Goal: Task Accomplishment & Management: Manage account settings

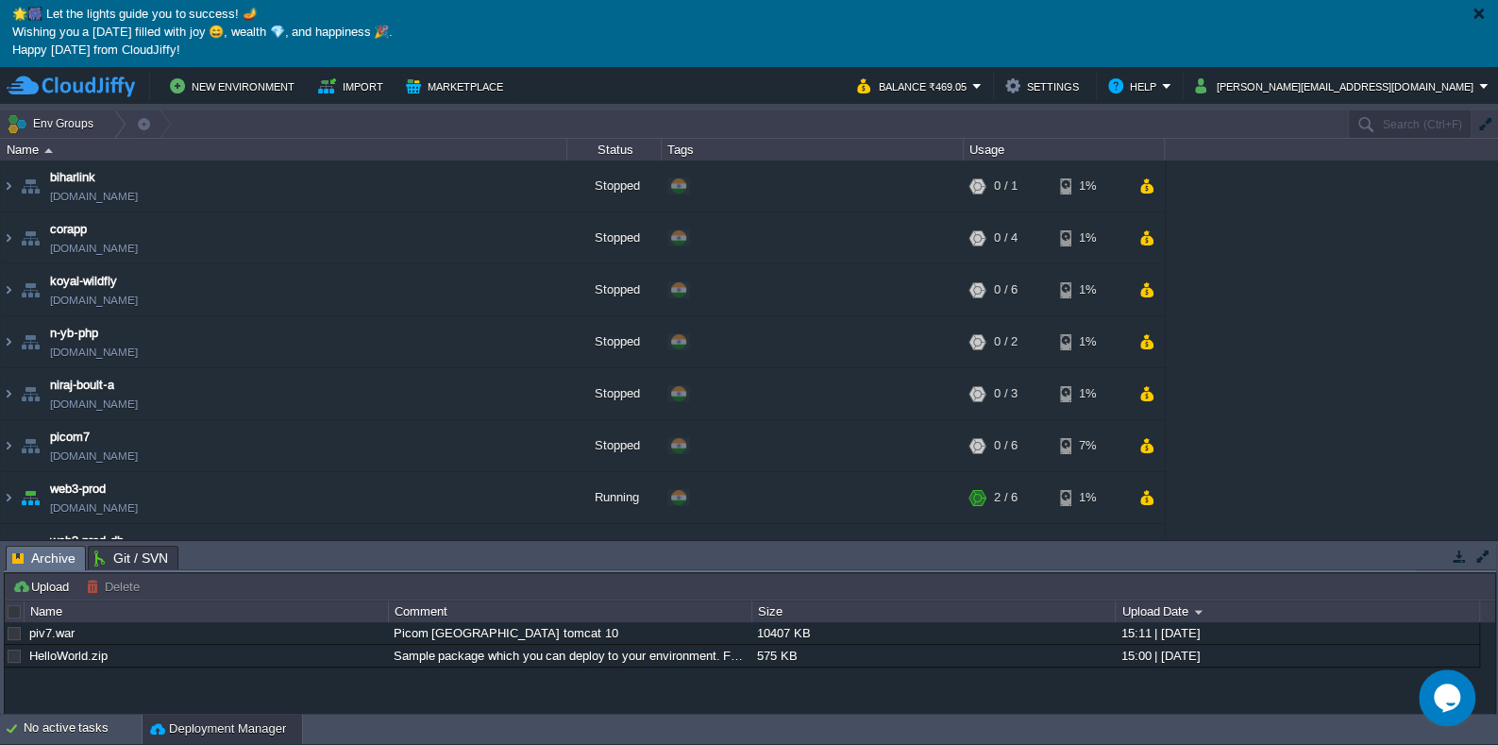
click at [120, 47] on p "Happy [DATE] from CloudJiffy!" at bounding box center [748, 51] width 1473 height 18
click at [1475, 18] on div at bounding box center [1479, 14] width 14 height 14
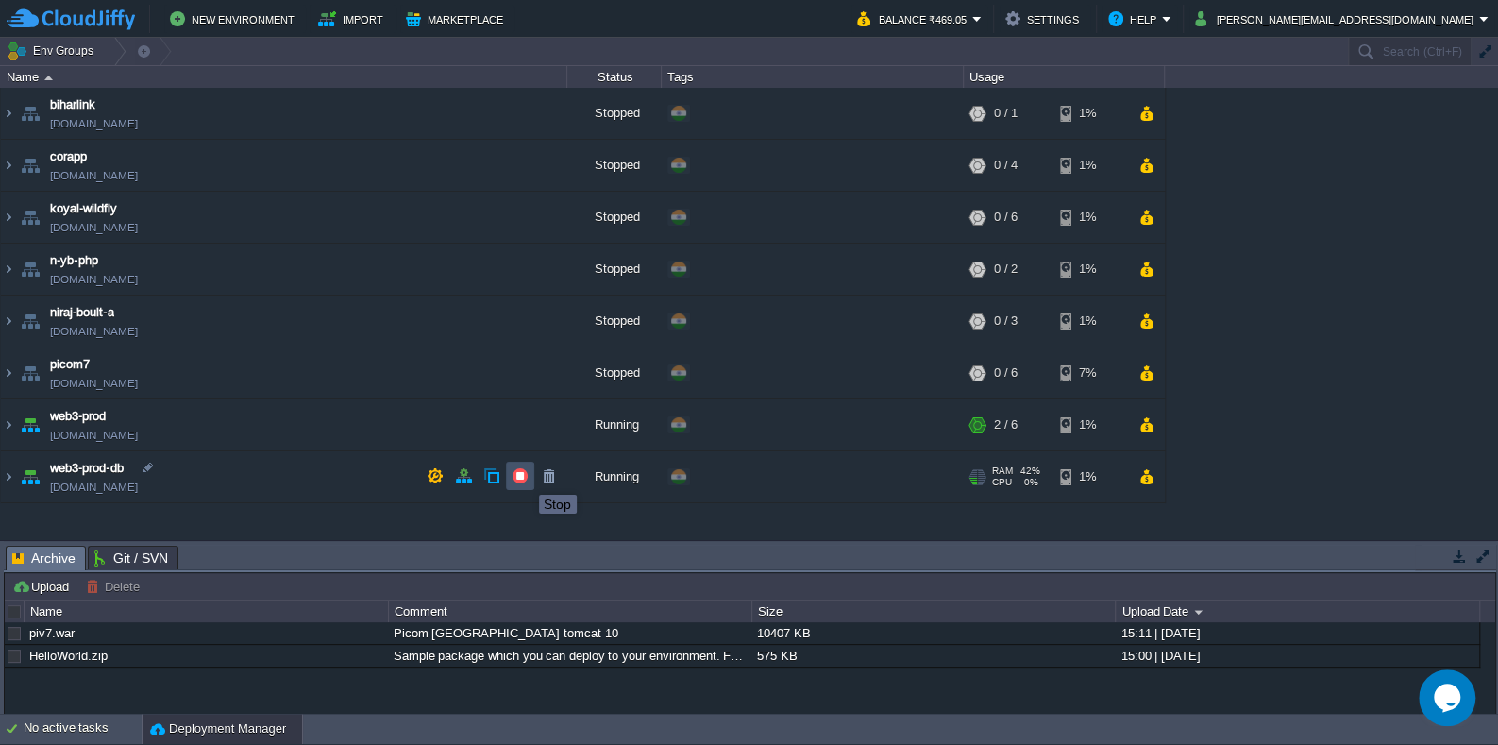
click at [525, 478] on button "button" at bounding box center [520, 475] width 17 height 17
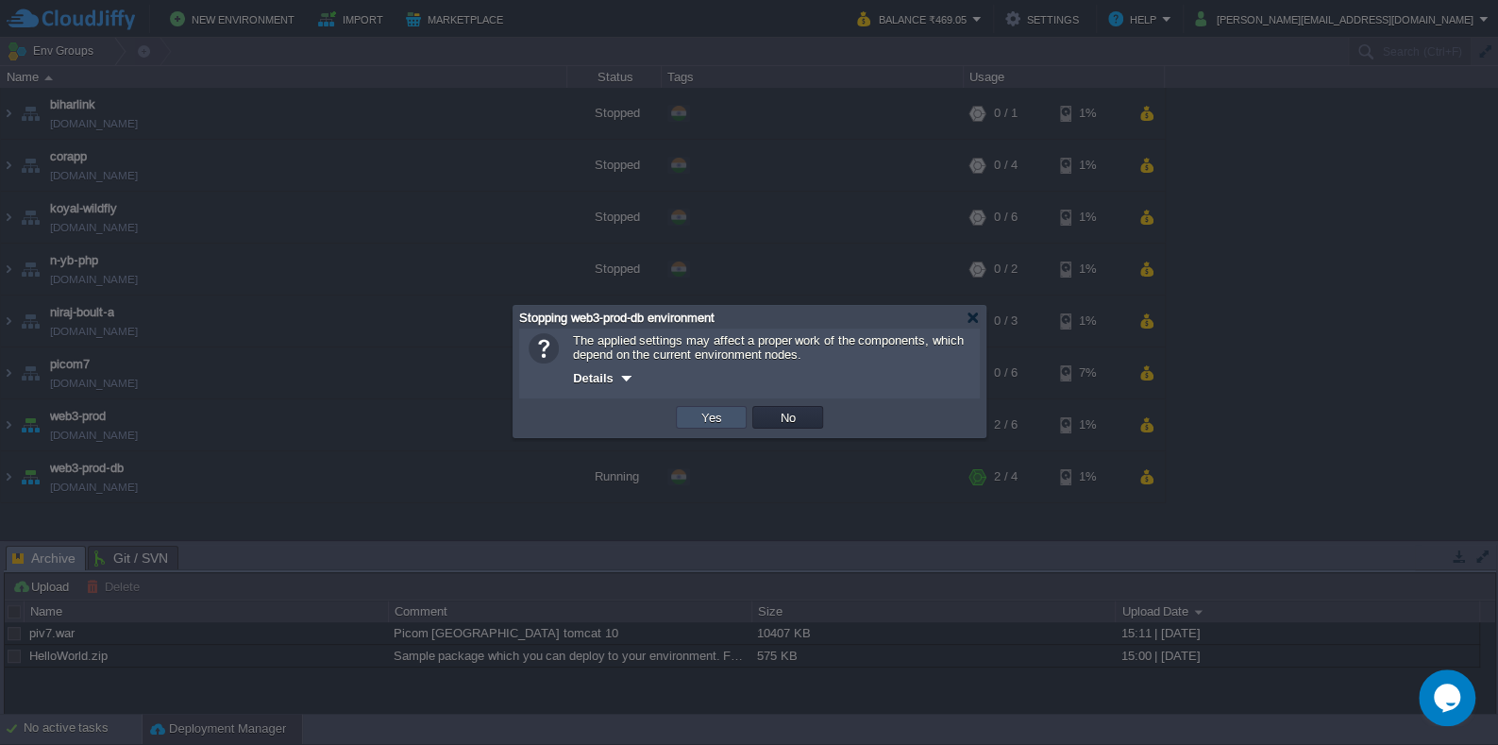
click at [702, 414] on button "Yes" at bounding box center [712, 417] width 32 height 17
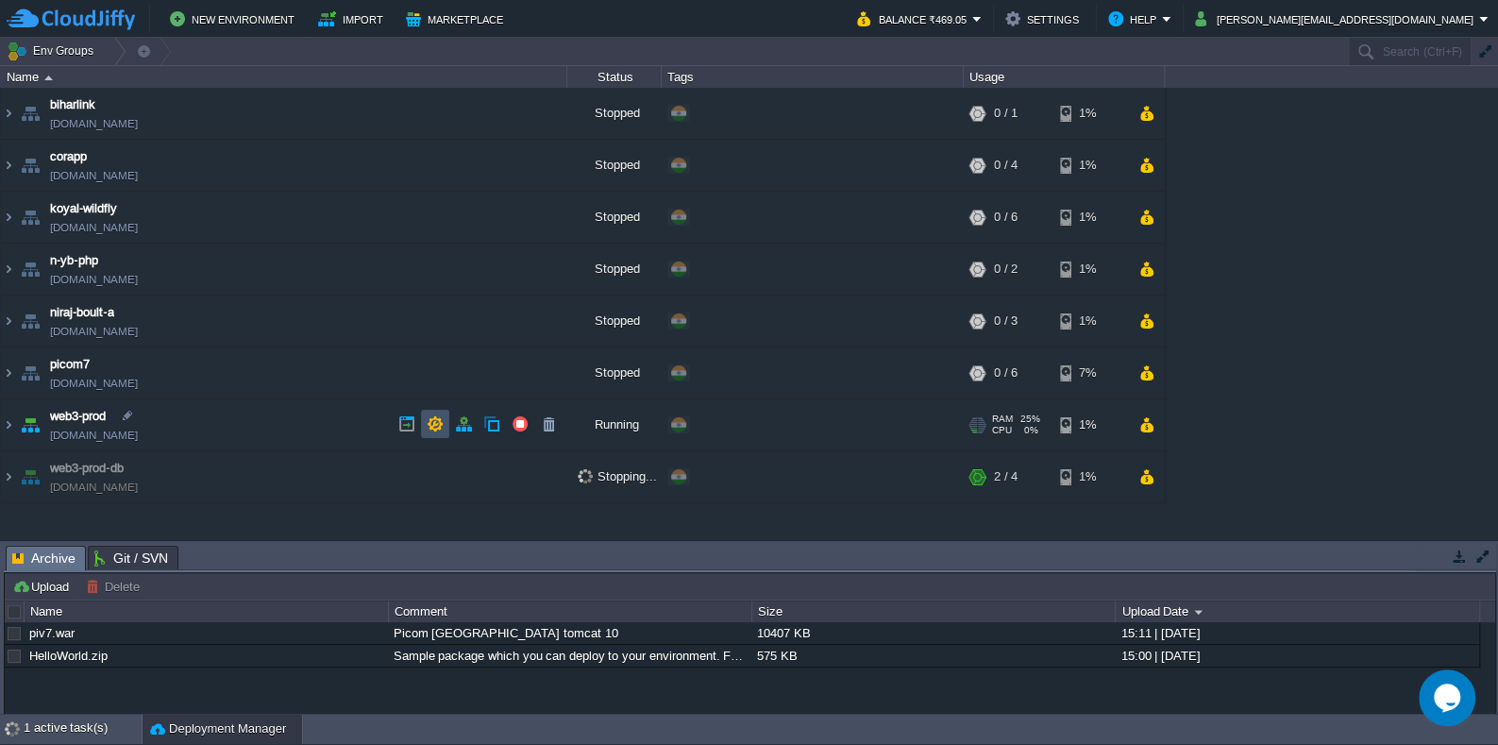
click at [434, 428] on button "button" at bounding box center [435, 423] width 17 height 17
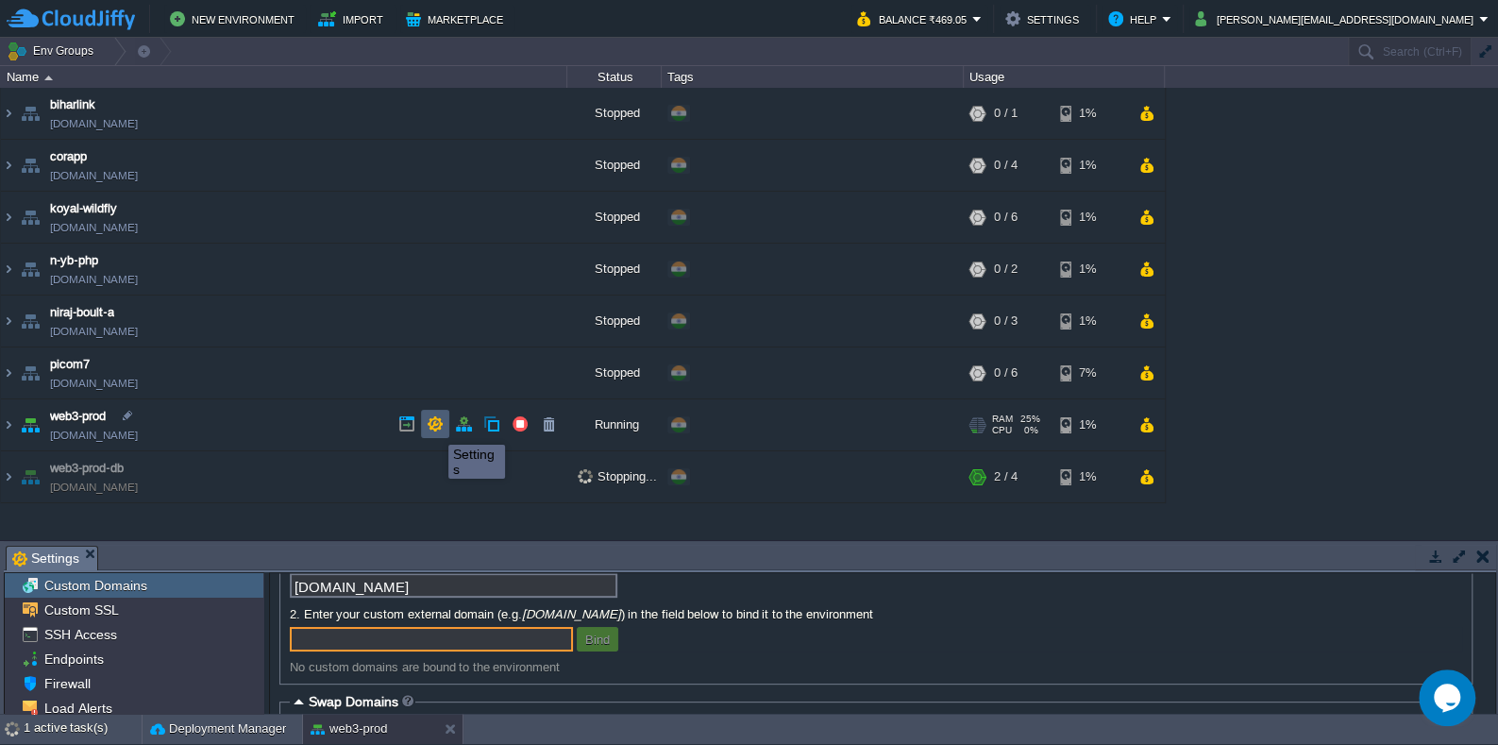
scroll to position [121, 0]
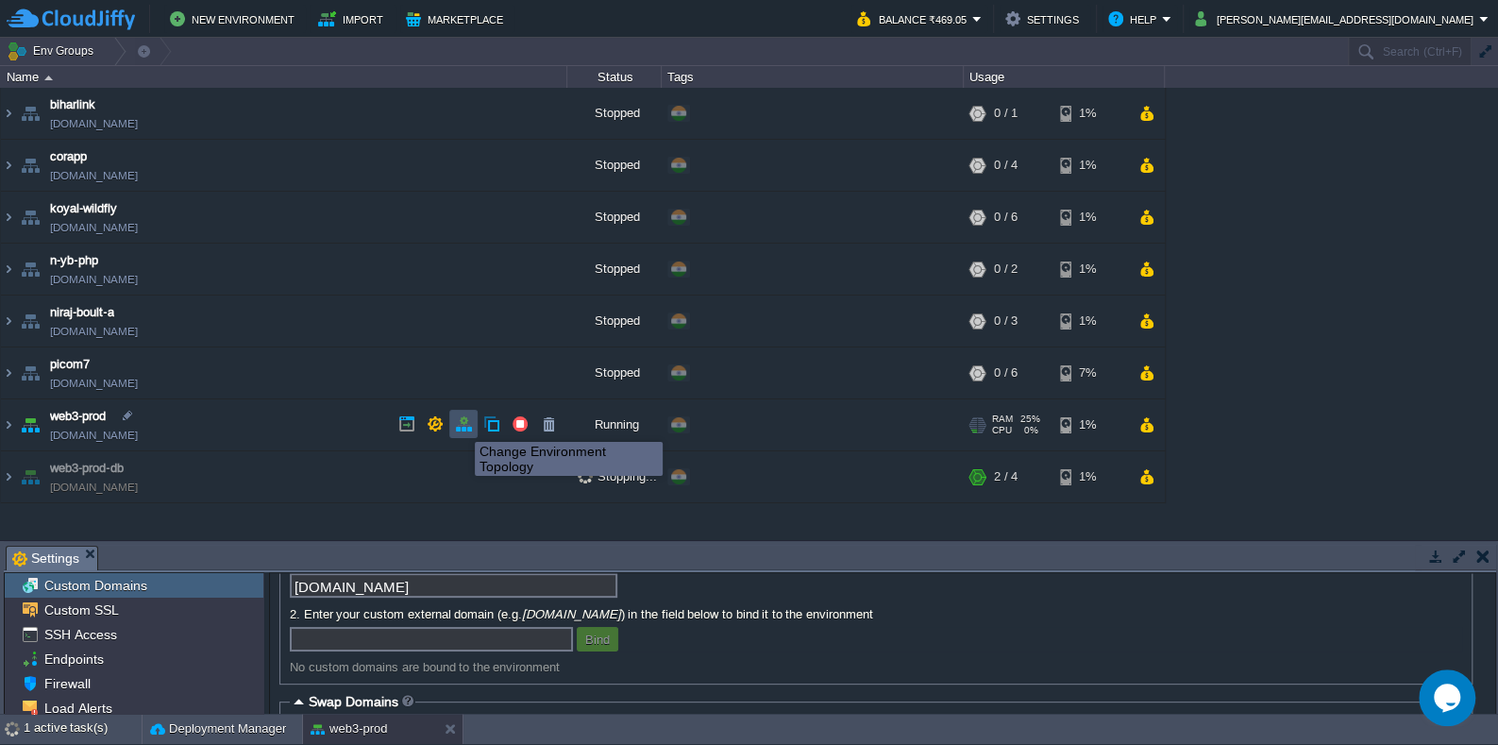
click at [469, 424] on button "button" at bounding box center [463, 423] width 17 height 17
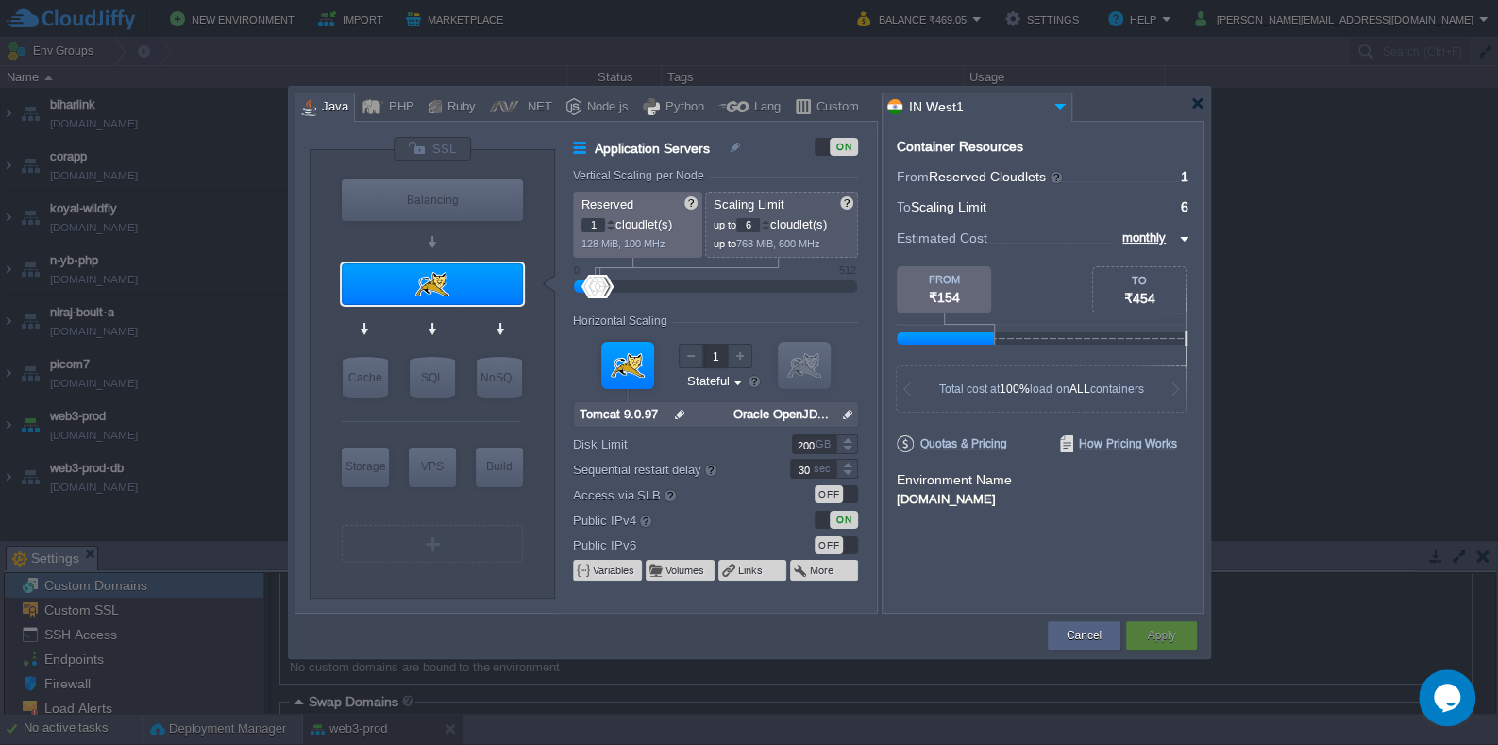
click at [827, 519] on div "ON" at bounding box center [836, 520] width 43 height 18
click at [1159, 635] on button "Apply" at bounding box center [1161, 635] width 28 height 19
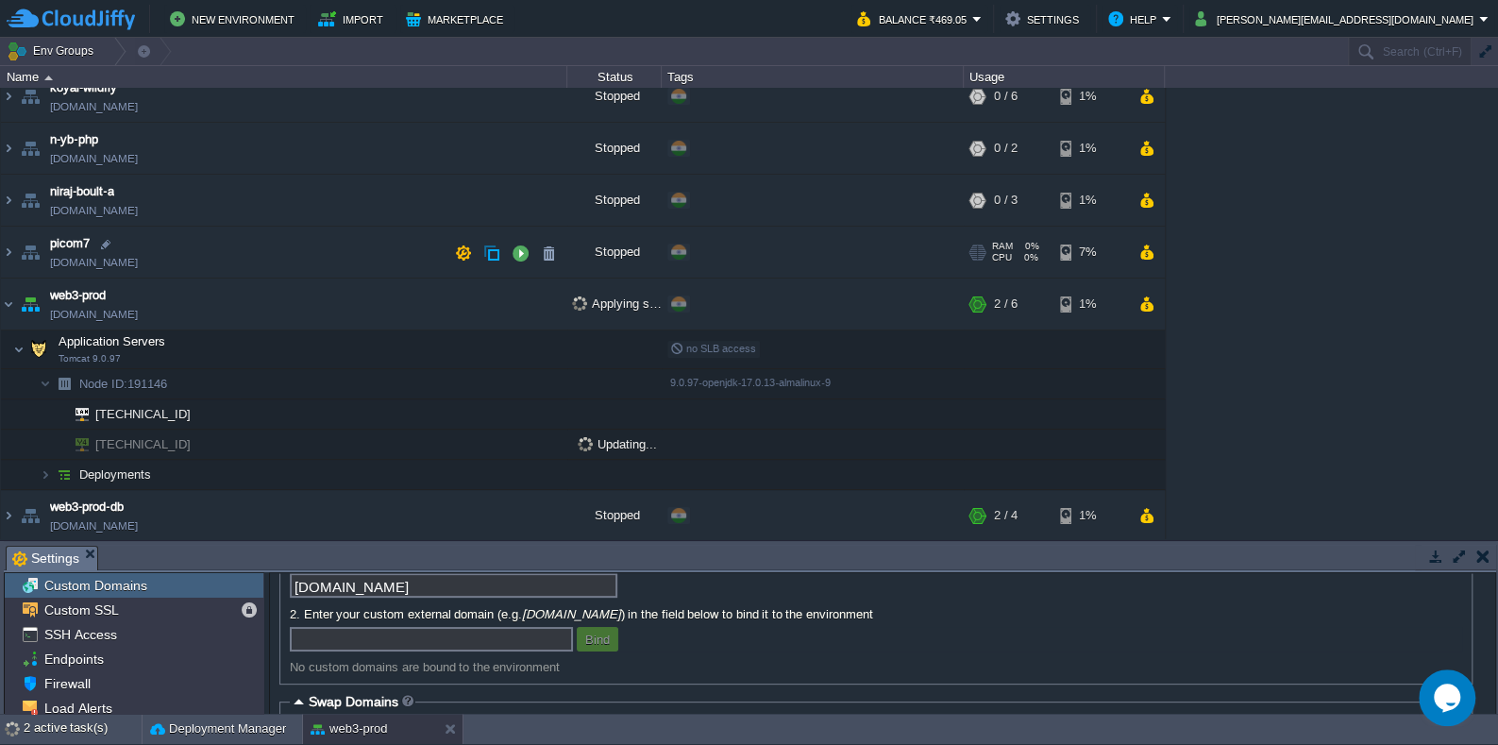
scroll to position [122, 0]
click at [42, 465] on img at bounding box center [45, 473] width 11 height 29
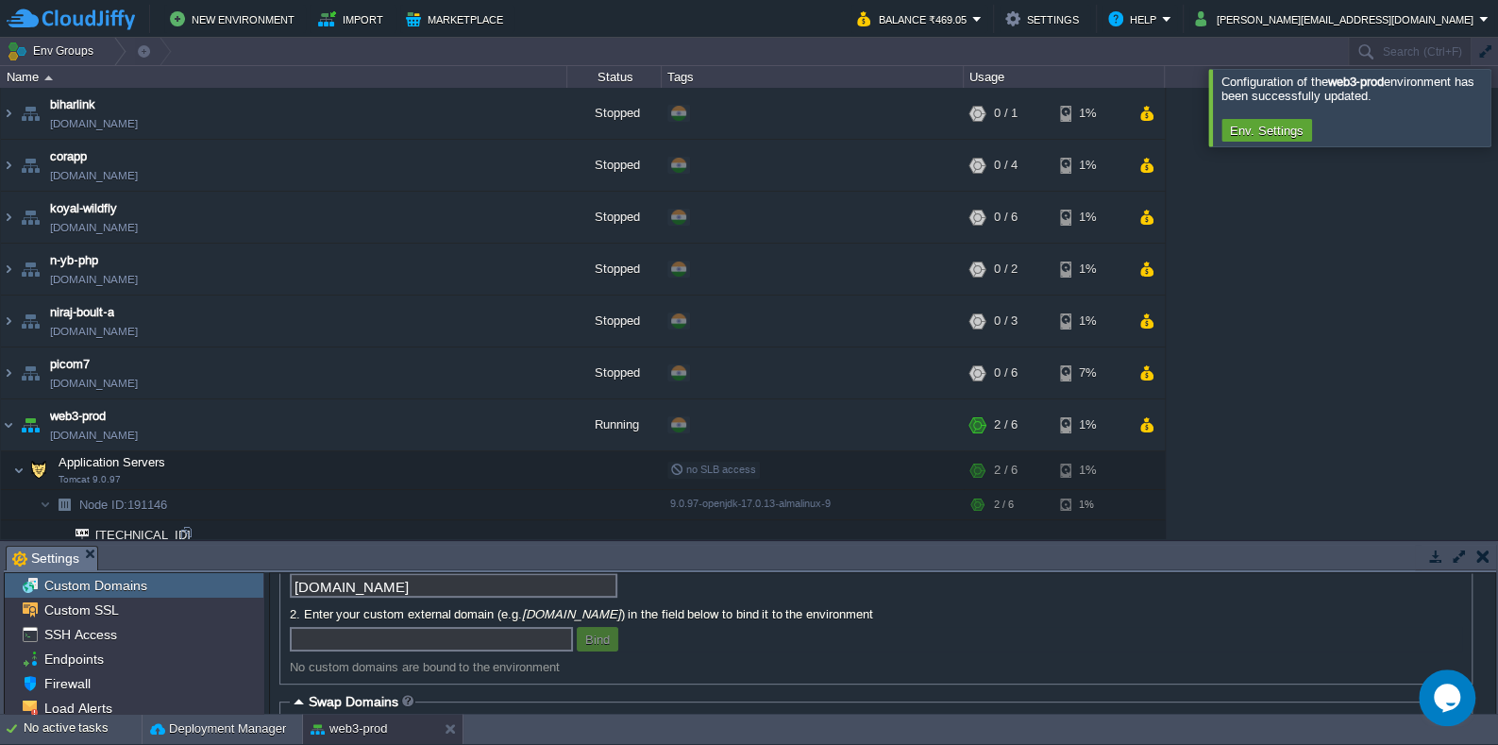
scroll to position [151, 0]
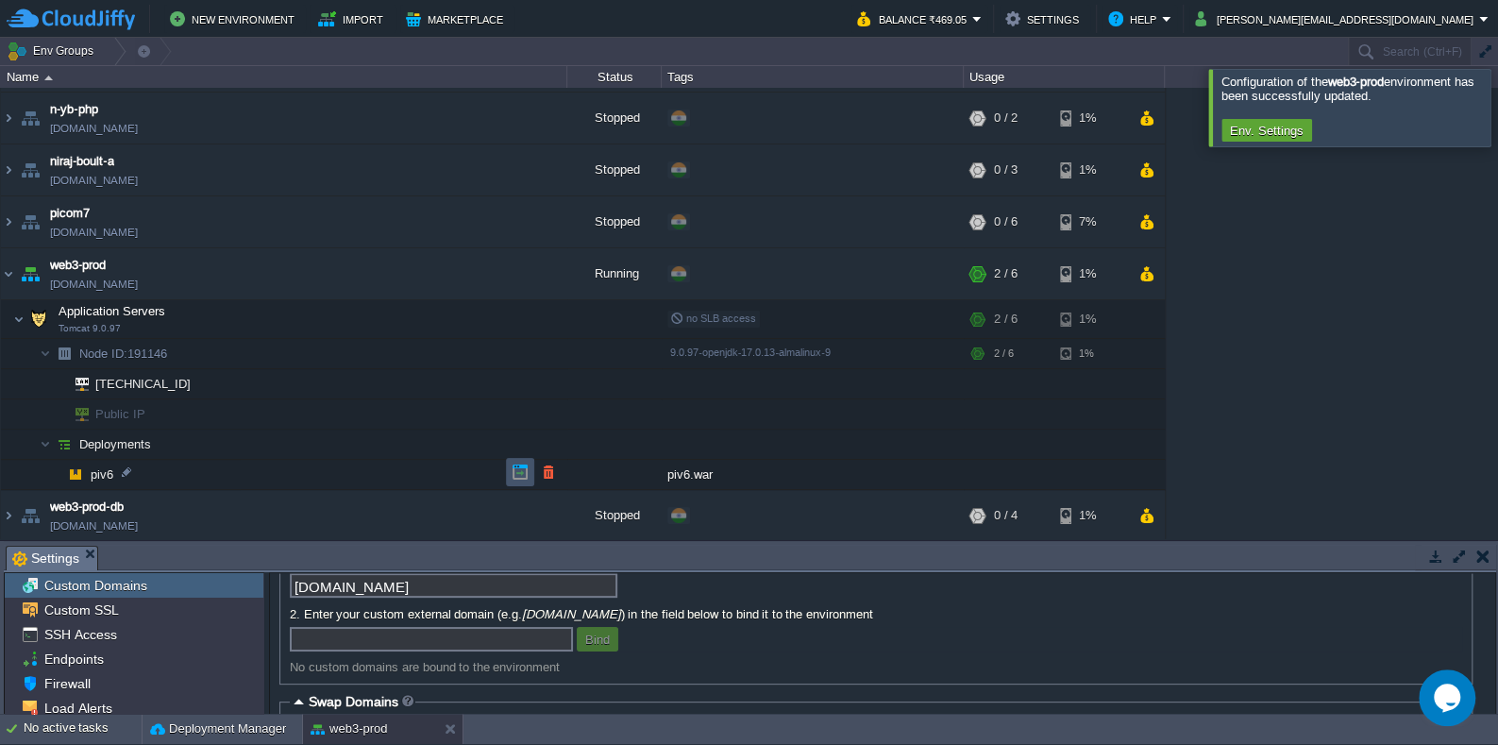
click at [521, 473] on button "button" at bounding box center [520, 471] width 17 height 17
click at [473, 274] on td at bounding box center [463, 273] width 28 height 28
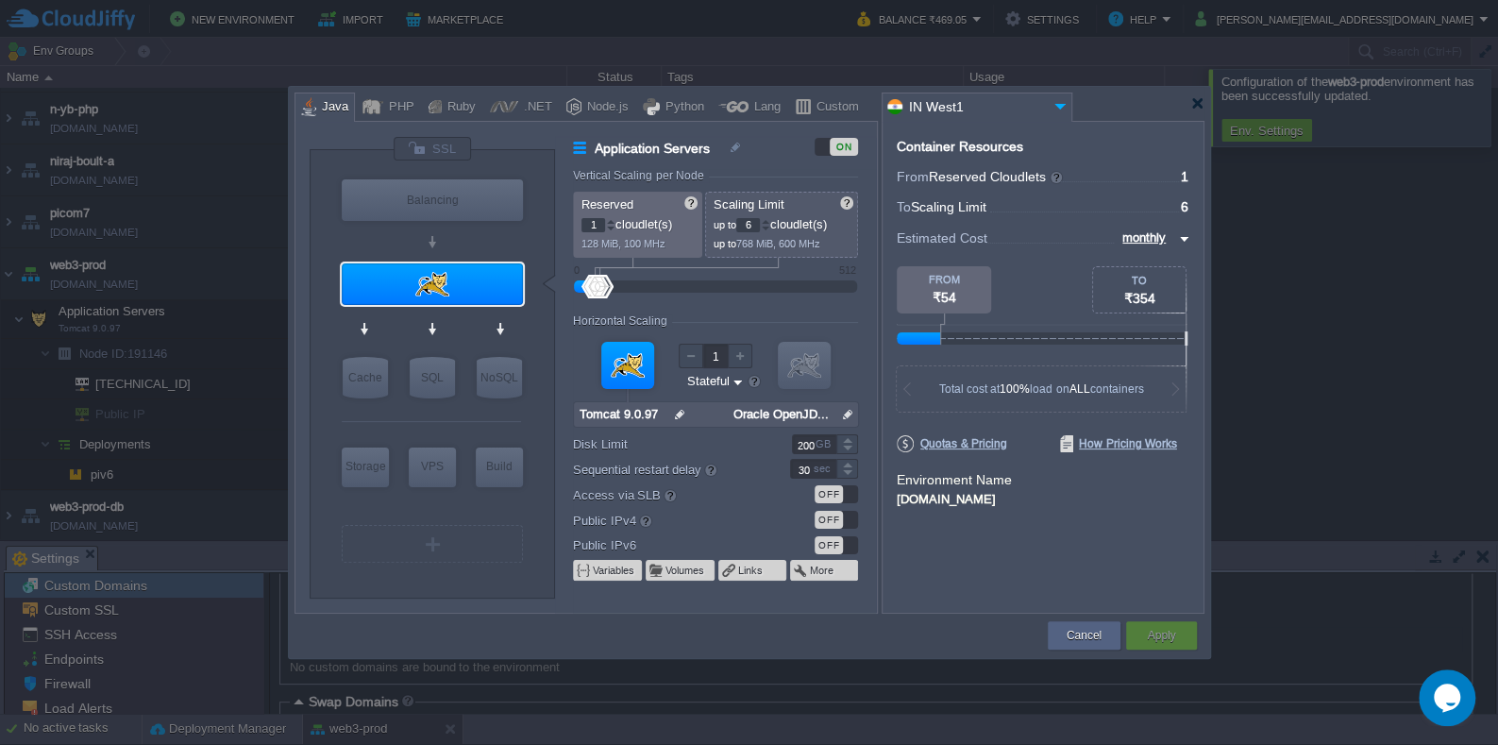
click at [848, 497] on div "OFF" at bounding box center [836, 494] width 43 height 18
click at [1150, 635] on button "Apply" at bounding box center [1161, 635] width 28 height 19
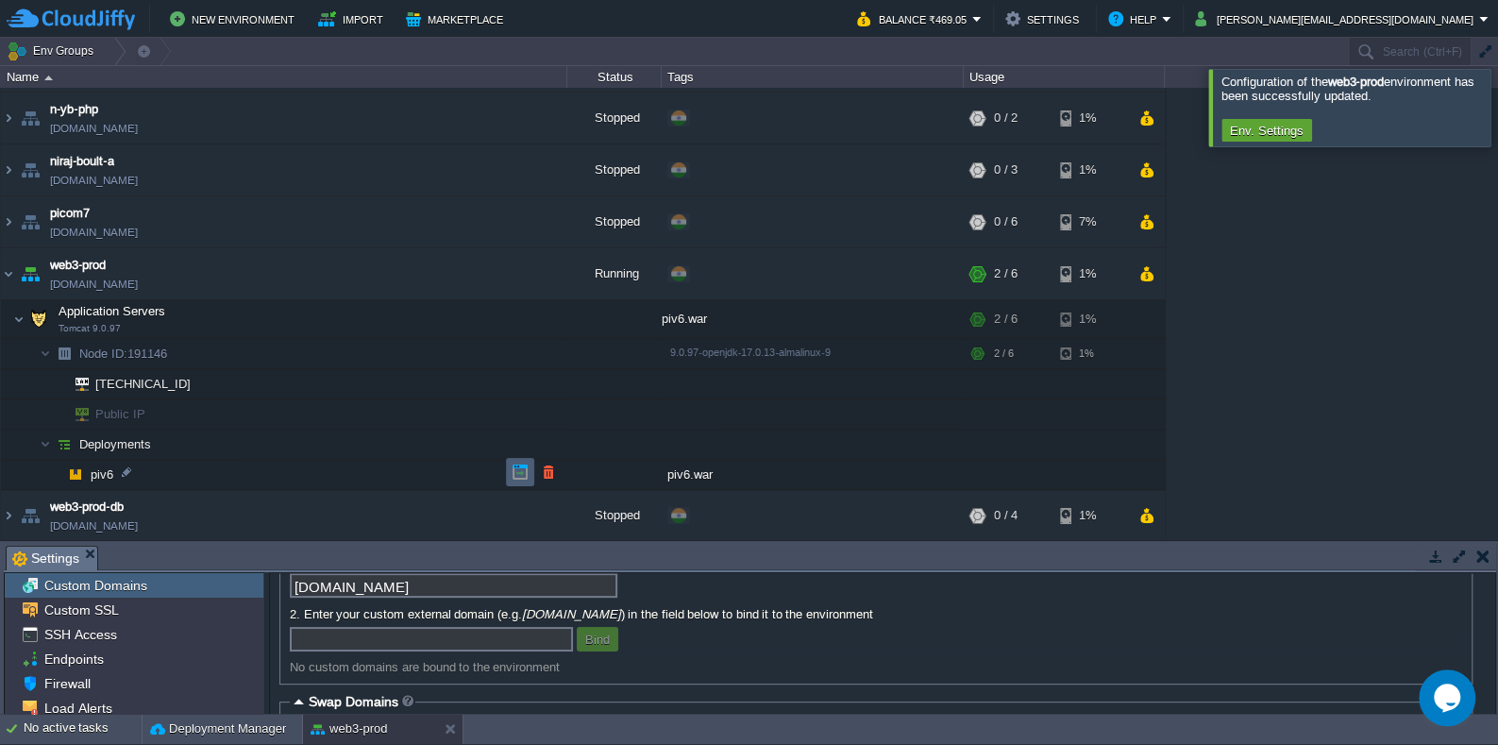
click at [516, 476] on button "button" at bounding box center [520, 471] width 17 height 17
click at [518, 280] on button "button" at bounding box center [520, 272] width 17 height 17
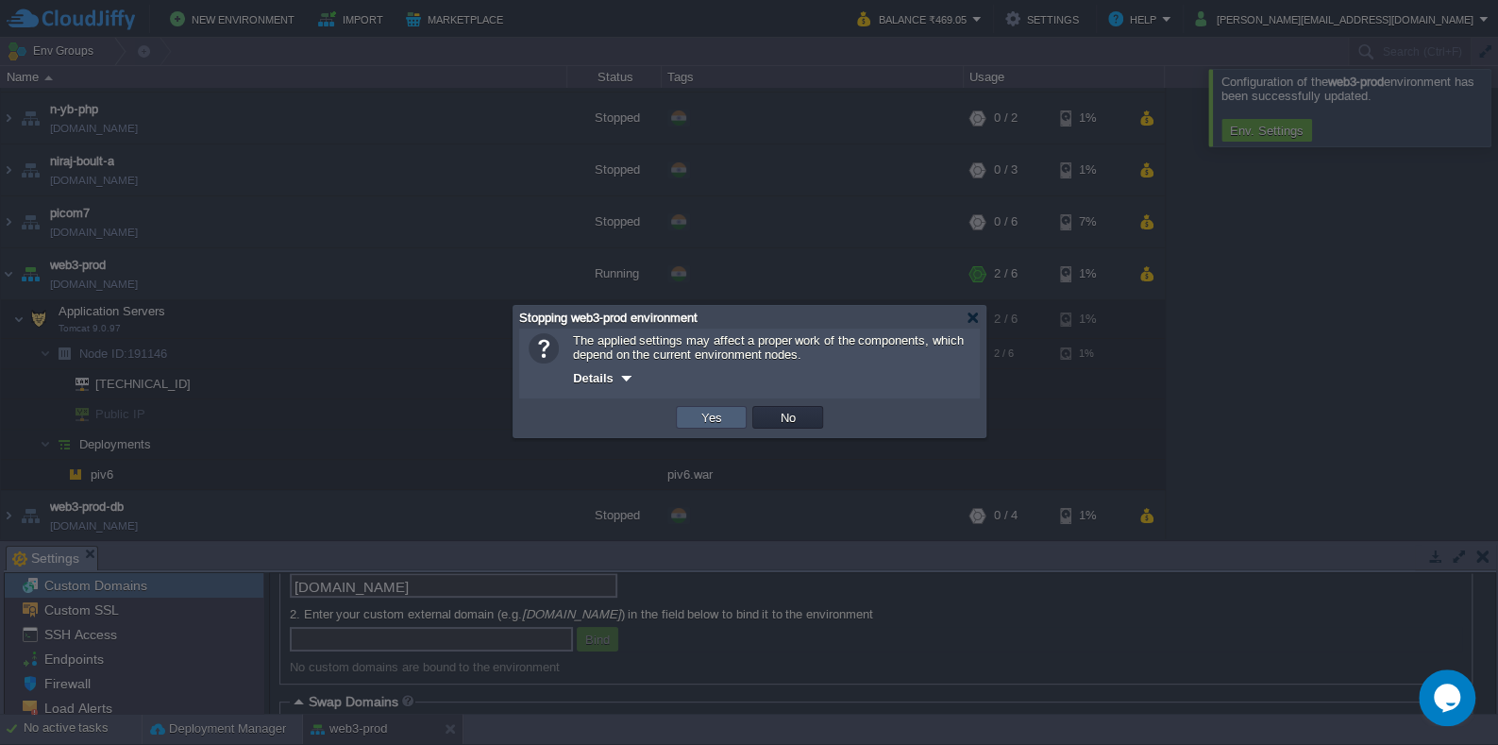
click at [696, 410] on td "Yes" at bounding box center [711, 417] width 71 height 23
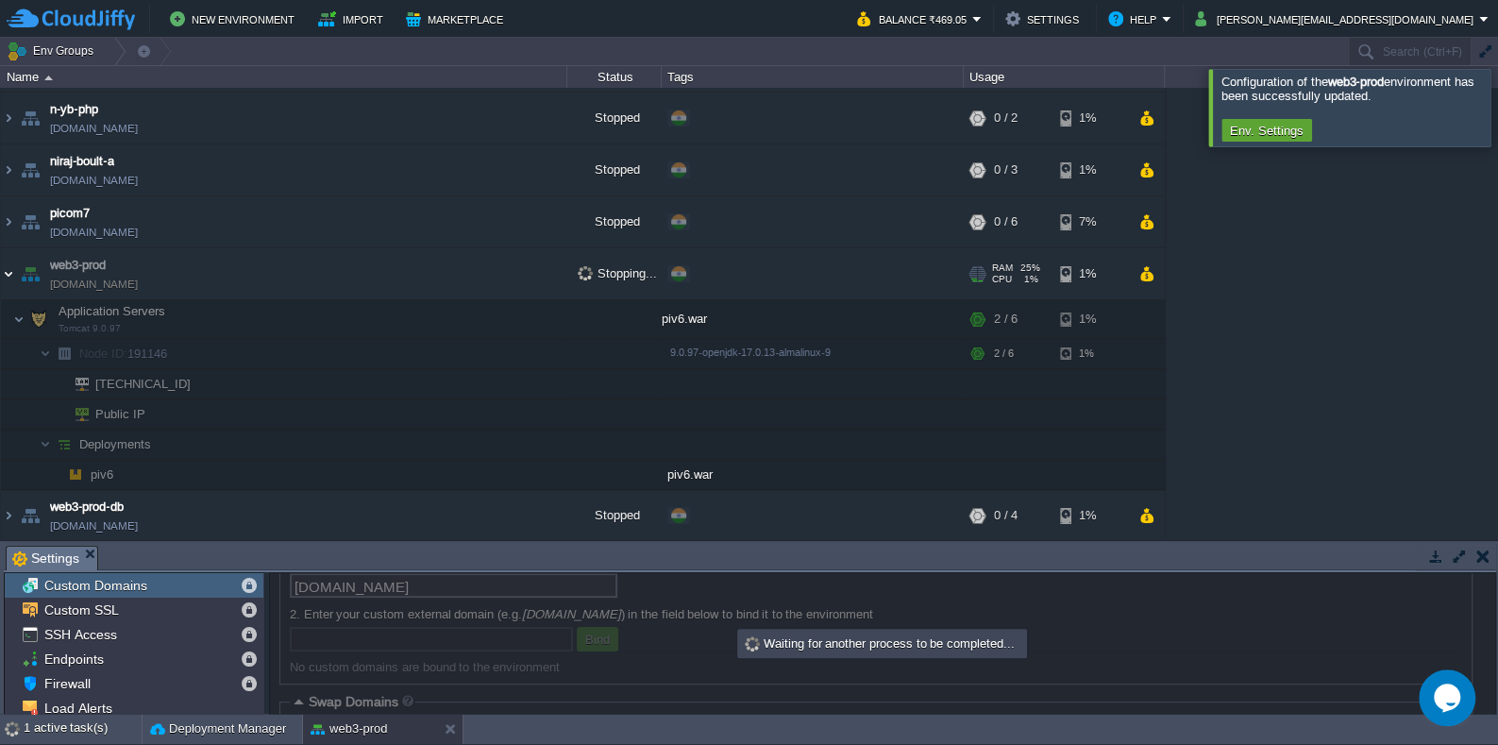
click at [8, 275] on img at bounding box center [8, 273] width 15 height 51
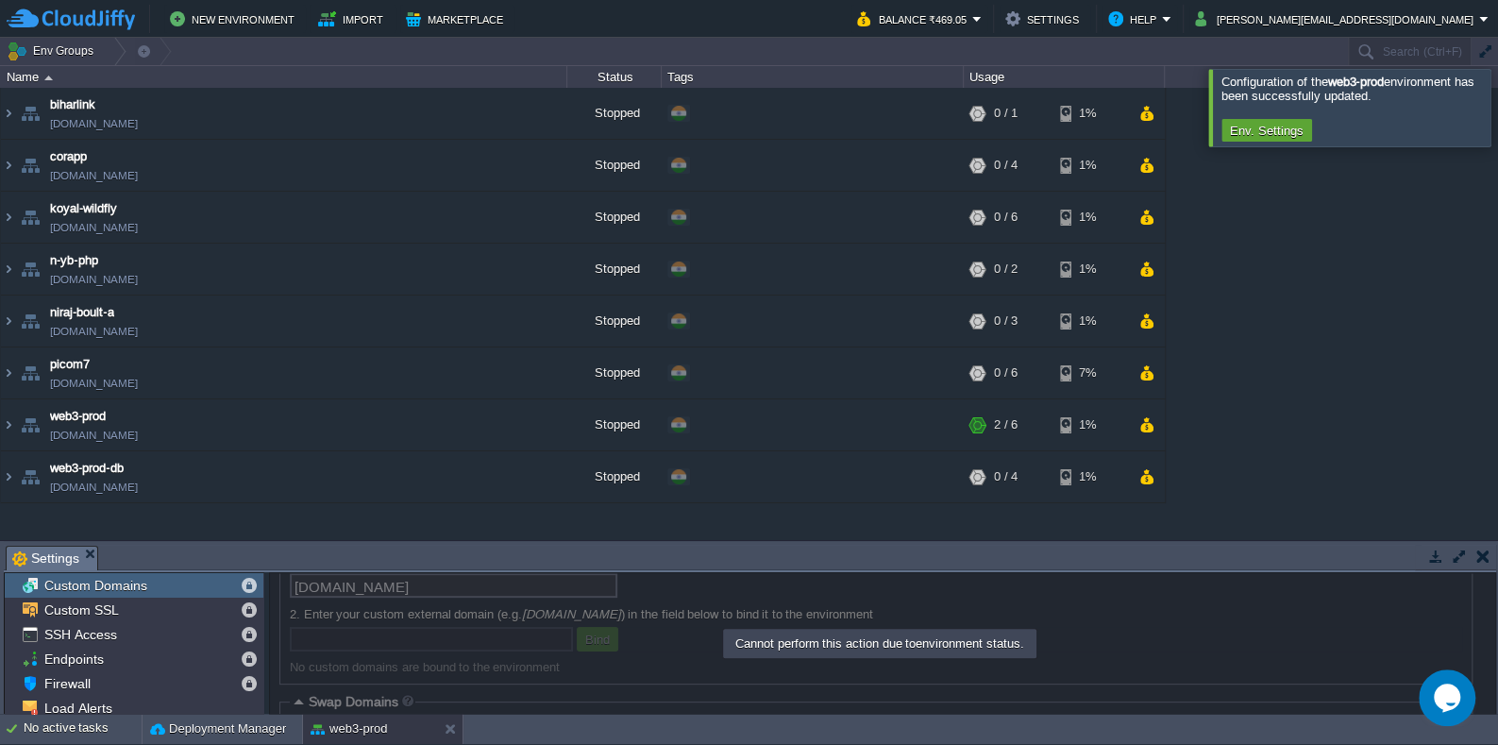
click at [1302, 260] on div "biharlink [DOMAIN_NAME] Stopped + Add to Env Group RAM 0% CPU 0% 0 / 1 1% corap…" at bounding box center [749, 313] width 1498 height 451
